Goal: Subscribe to service/newsletter

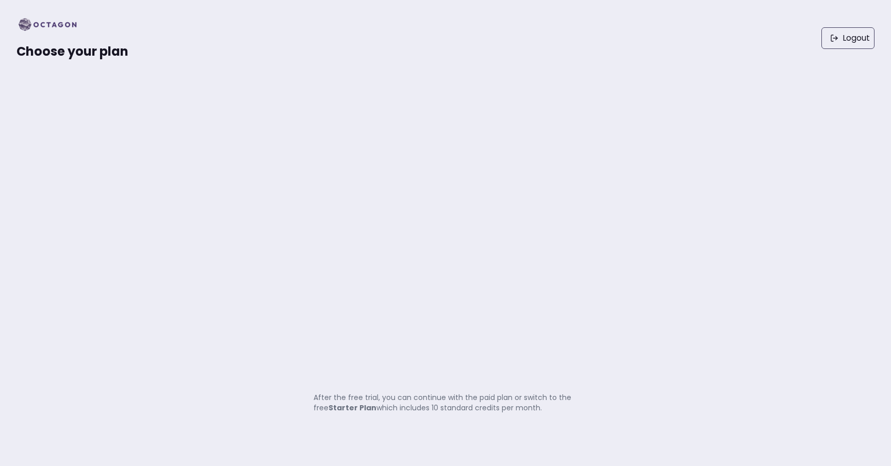
click at [58, 21] on img at bounding box center [51, 25] width 69 height 17
